Goal: Task Accomplishment & Management: Manage account settings

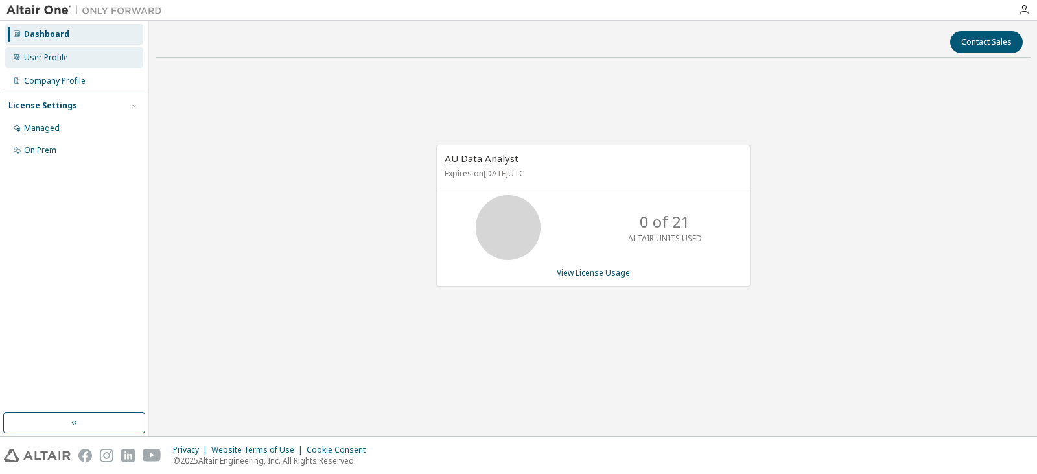
click at [21, 51] on div "User Profile" at bounding box center [74, 57] width 138 height 21
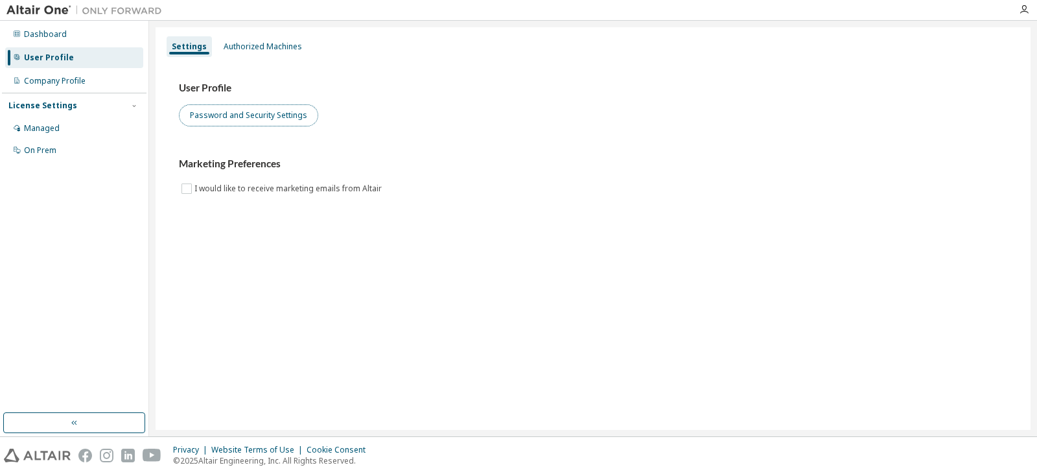
click at [238, 118] on button "Password and Security Settings" at bounding box center [248, 115] width 139 height 22
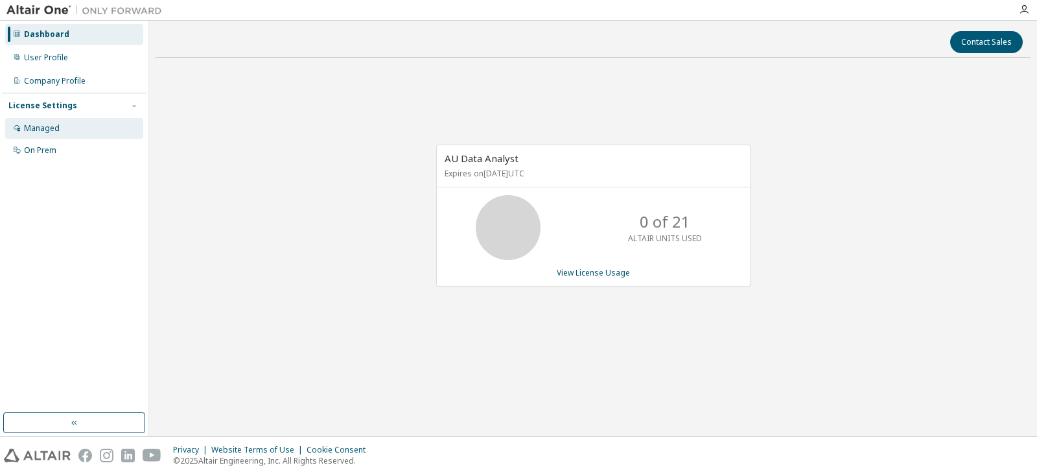
click at [52, 134] on div "Managed" at bounding box center [74, 128] width 138 height 21
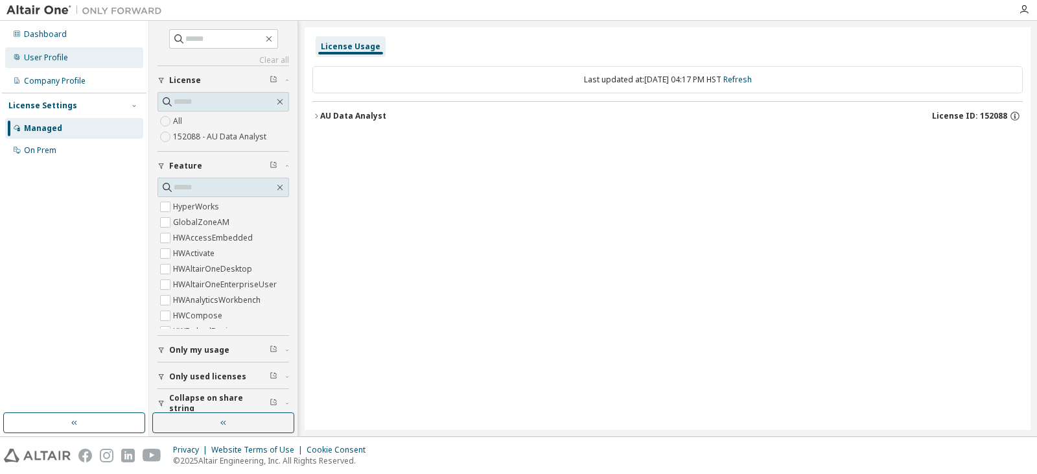
click at [59, 62] on div "User Profile" at bounding box center [46, 57] width 44 height 10
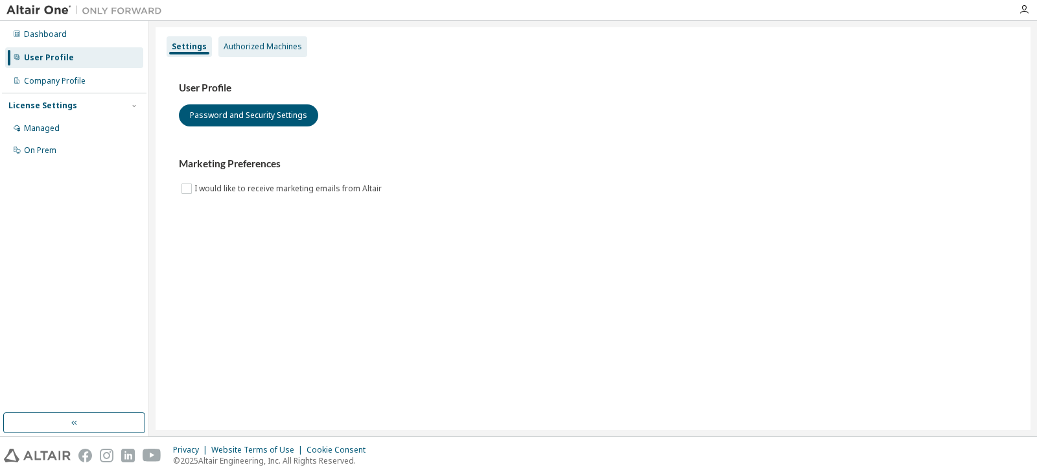
click at [274, 42] on div "Authorized Machines" at bounding box center [263, 46] width 78 height 10
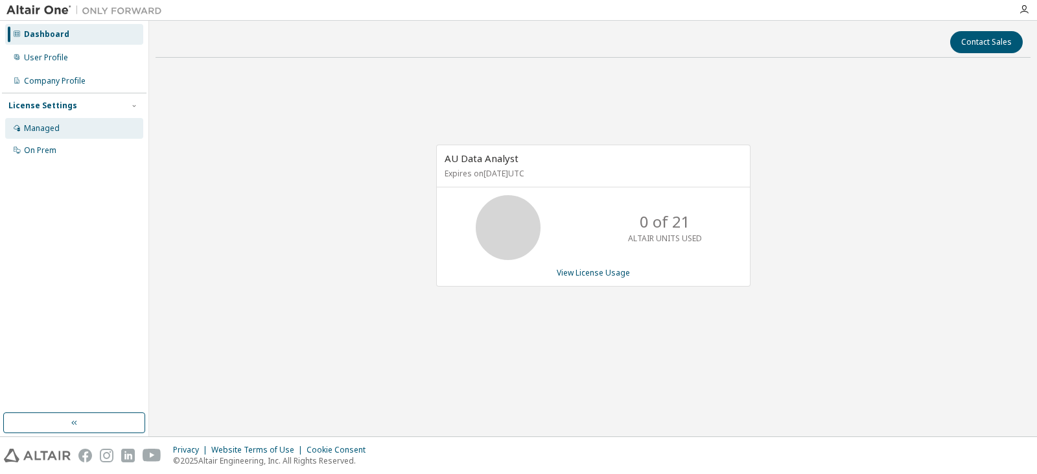
click at [33, 127] on div "Managed" at bounding box center [42, 128] width 36 height 10
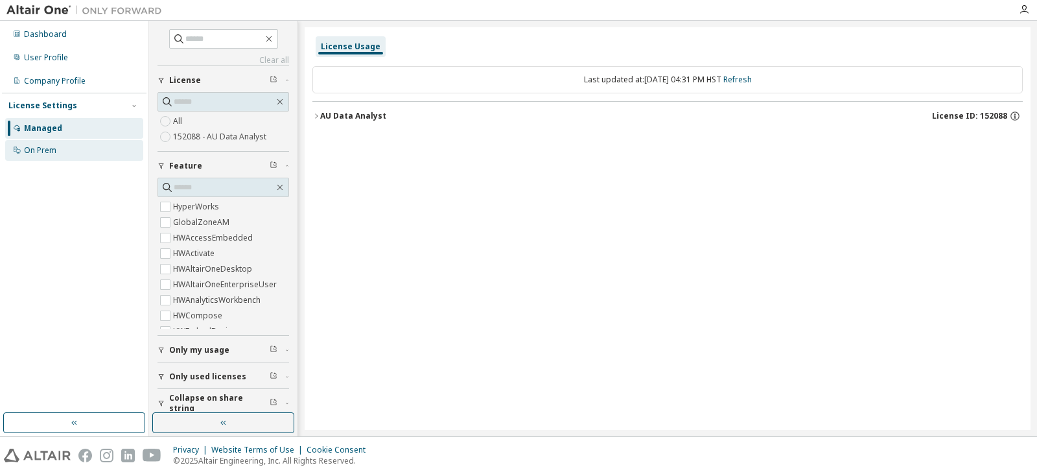
click at [30, 154] on div "On Prem" at bounding box center [40, 150] width 32 height 10
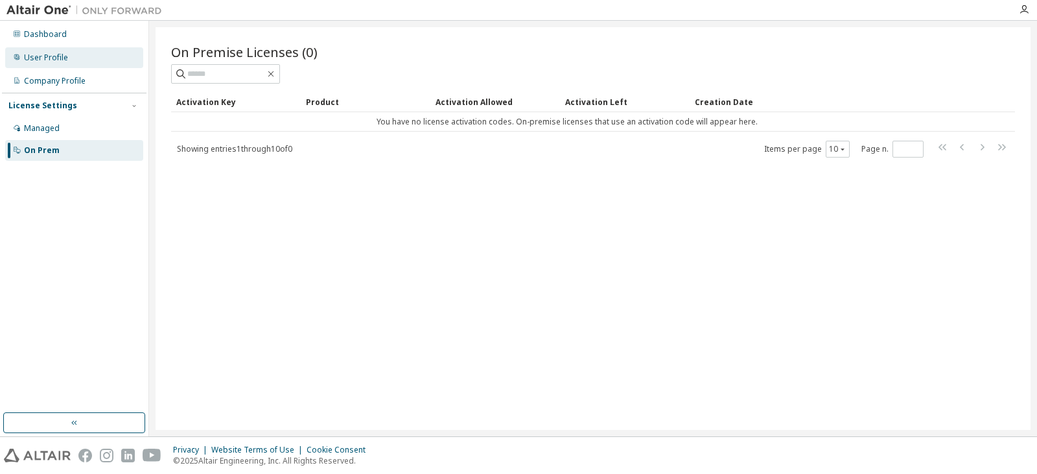
click at [49, 52] on div "User Profile" at bounding box center [46, 57] width 44 height 10
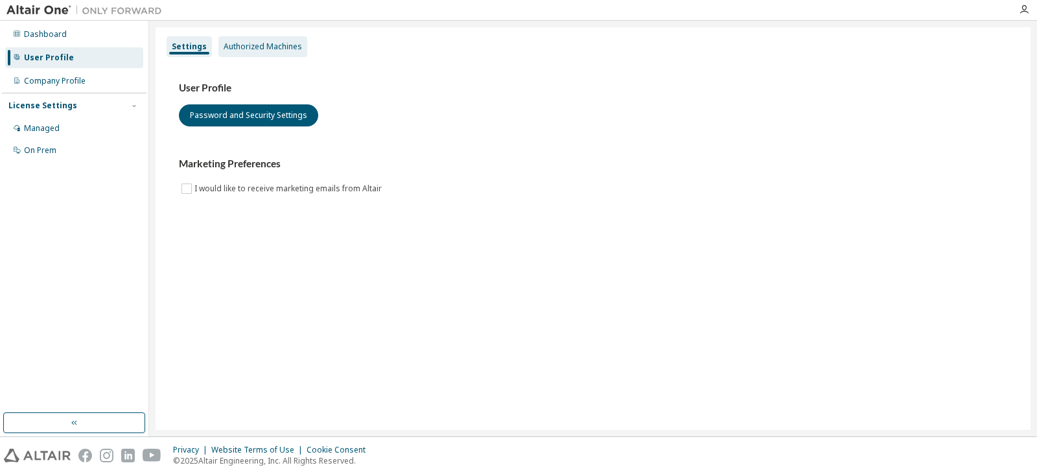
click at [283, 41] on div "Authorized Machines" at bounding box center [263, 46] width 78 height 10
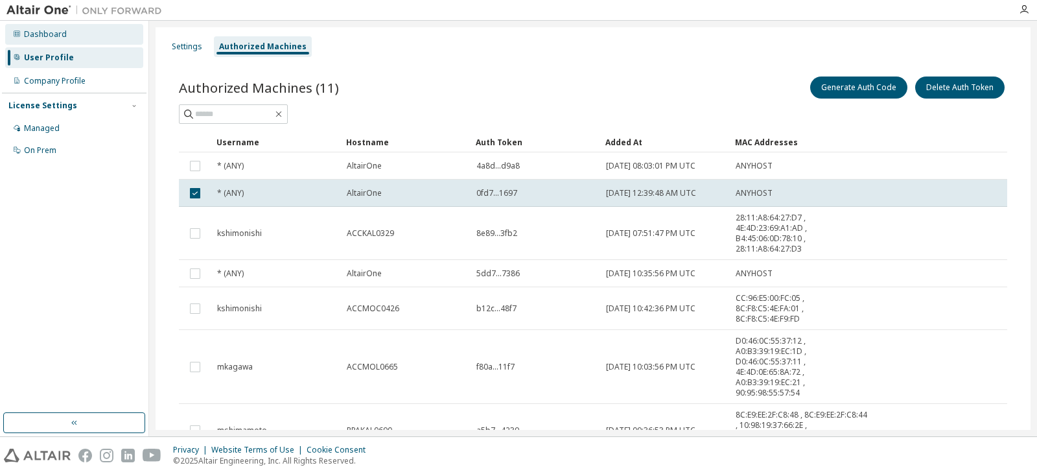
click at [51, 37] on div "Dashboard" at bounding box center [45, 34] width 43 height 10
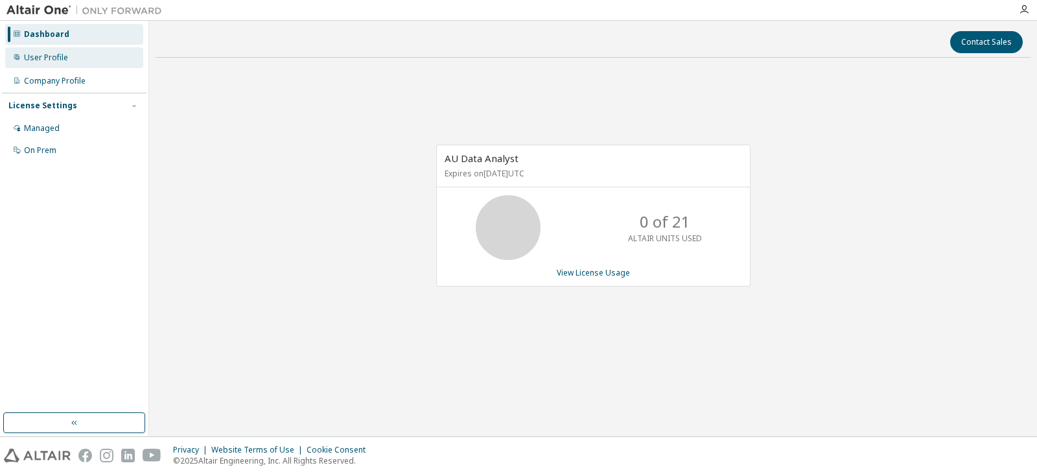
click at [52, 65] on div "User Profile" at bounding box center [74, 57] width 138 height 21
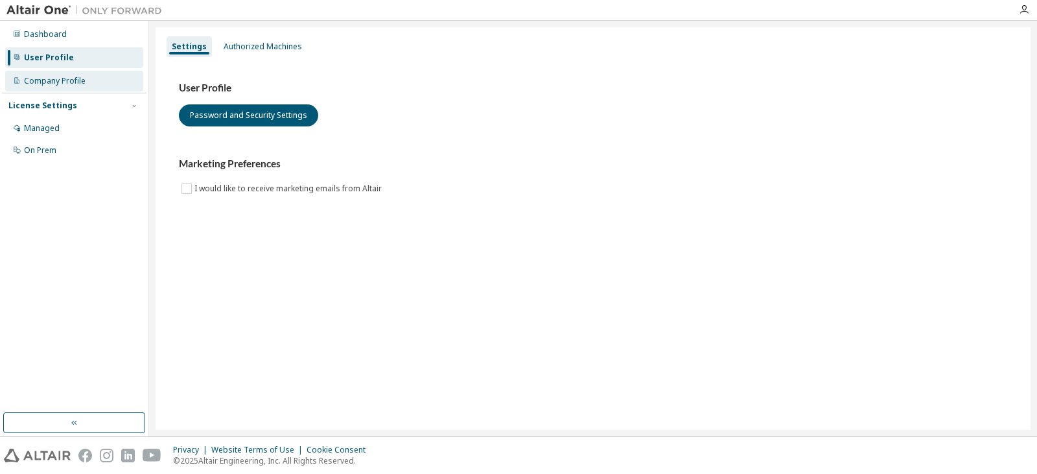
click at [54, 77] on div "Company Profile" at bounding box center [55, 81] width 62 height 10
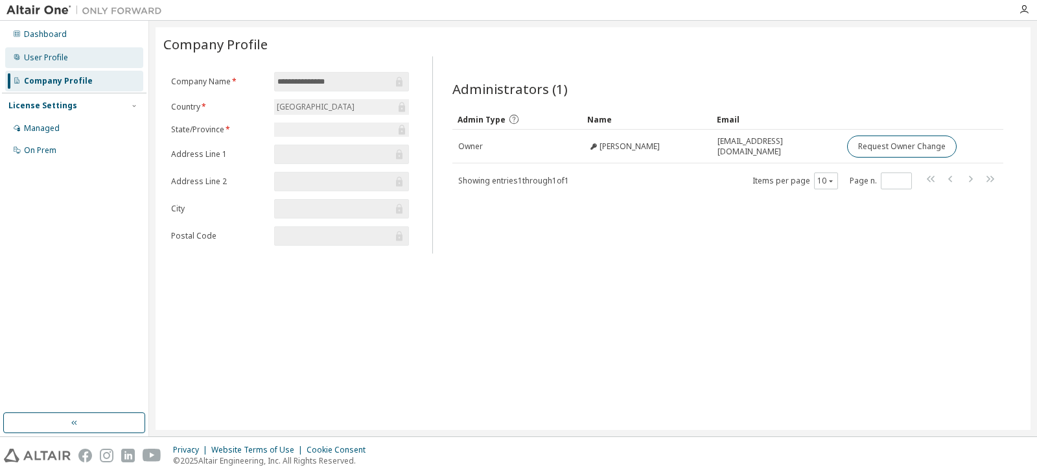
click at [52, 52] on div "User Profile" at bounding box center [46, 57] width 44 height 10
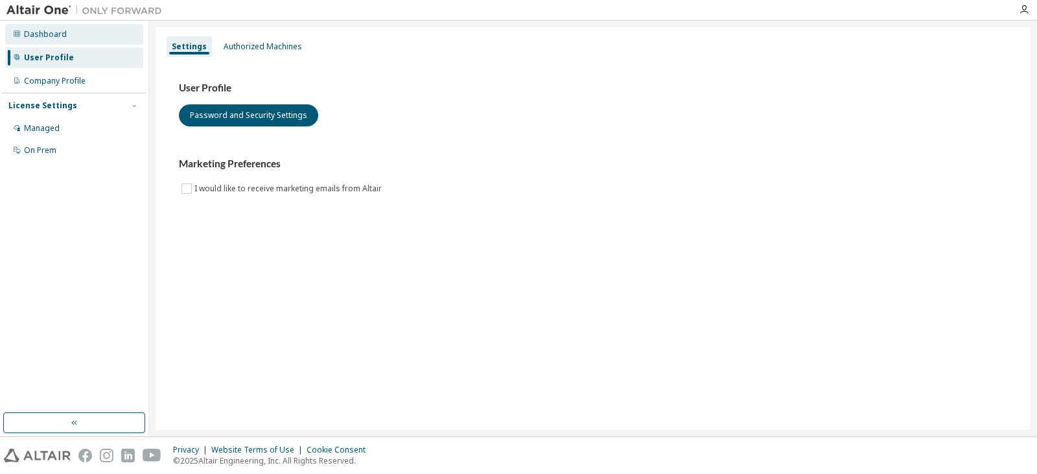
click at [49, 37] on div "Dashboard" at bounding box center [45, 34] width 43 height 10
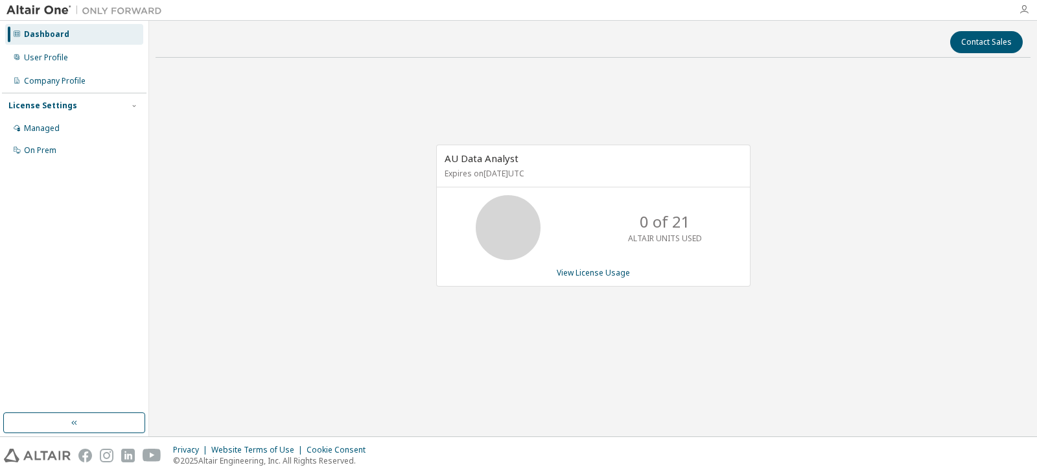
click at [1028, 15] on icon "button" at bounding box center [1024, 10] width 10 height 10
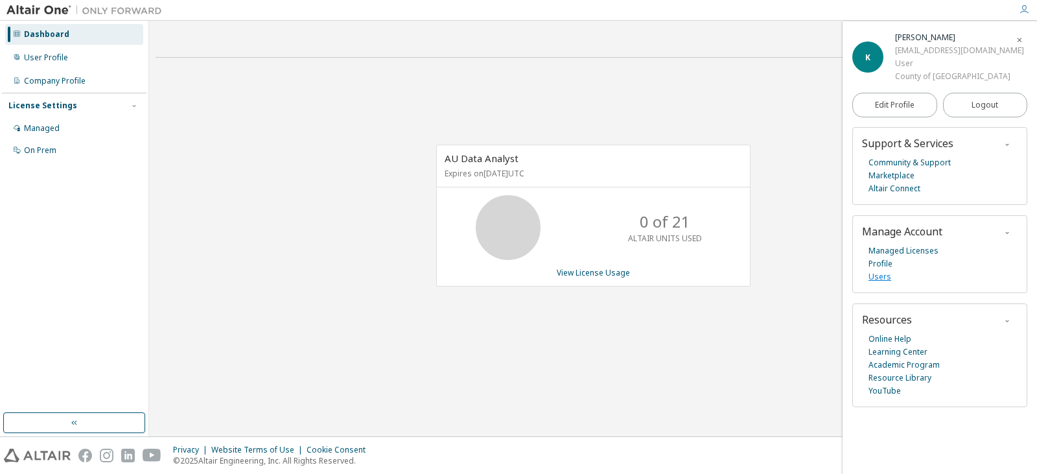
click at [886, 281] on link "Users" at bounding box center [880, 276] width 23 height 13
click at [1024, 5] on icon "button" at bounding box center [1024, 10] width 10 height 10
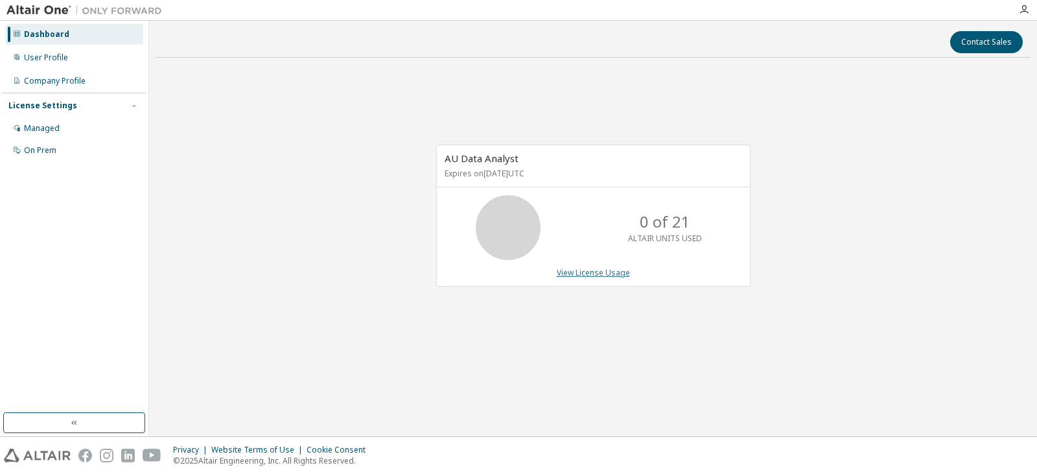
click at [613, 276] on link "View License Usage" at bounding box center [593, 272] width 73 height 11
